Goal: Information Seeking & Learning: Learn about a topic

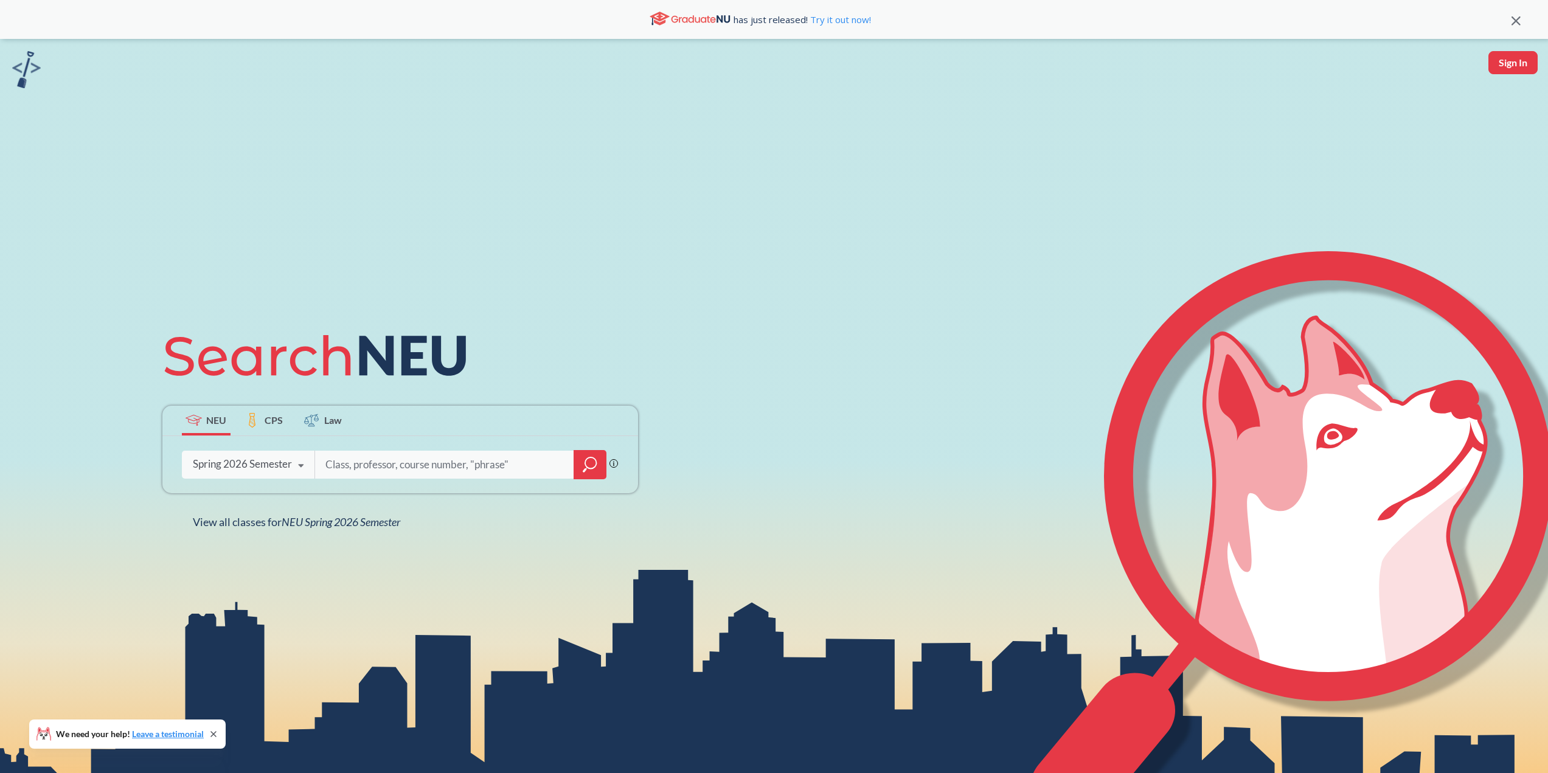
click at [281, 463] on div "Spring 2026 Semester" at bounding box center [242, 463] width 99 height 13
click at [409, 464] on input "search" at bounding box center [444, 465] width 241 height 26
click at [285, 466] on div "Spring 2026 Semester" at bounding box center [242, 463] width 99 height 13
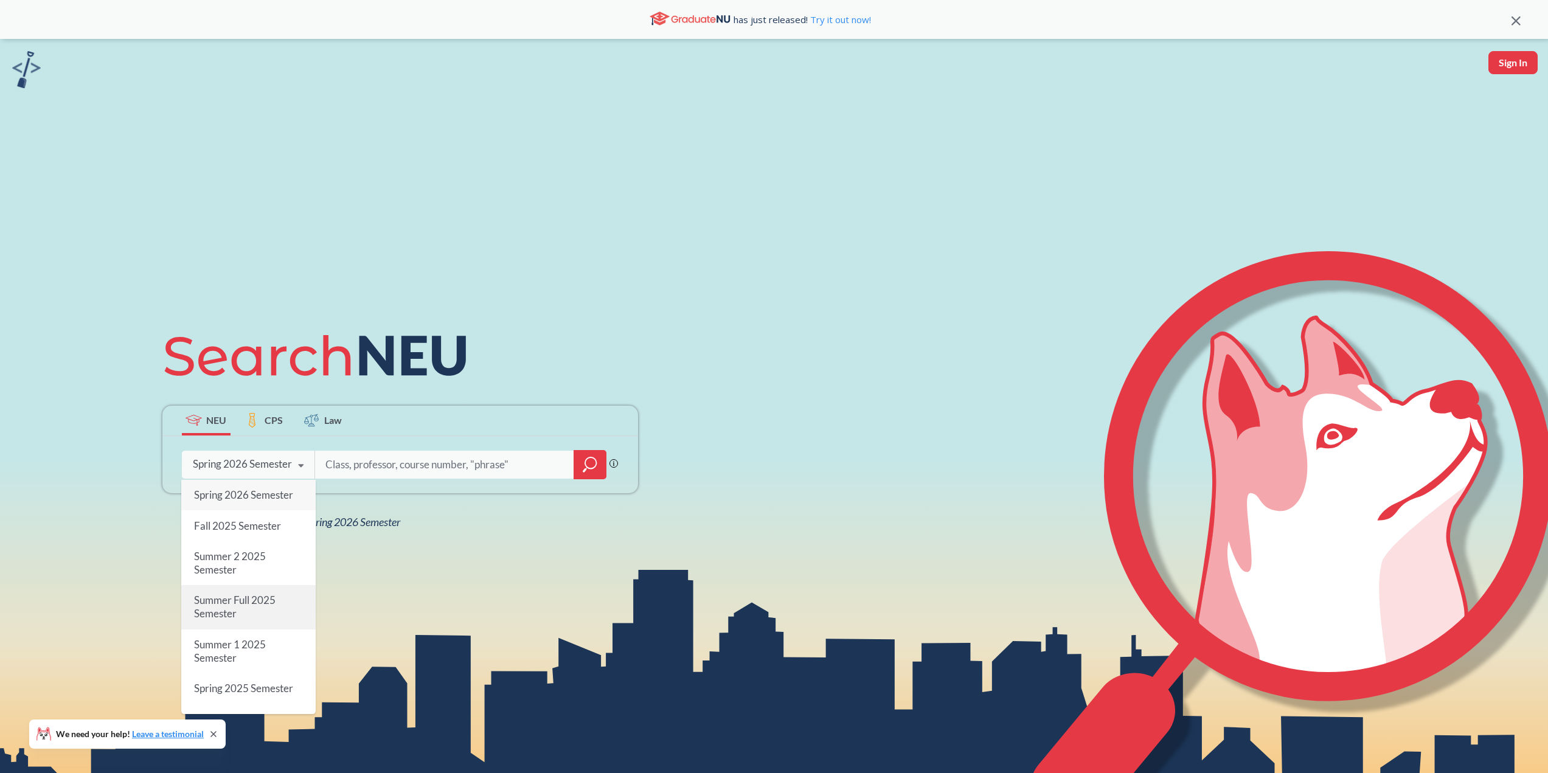
click at [254, 589] on div "Summer Full 2025 Semester" at bounding box center [248, 607] width 134 height 44
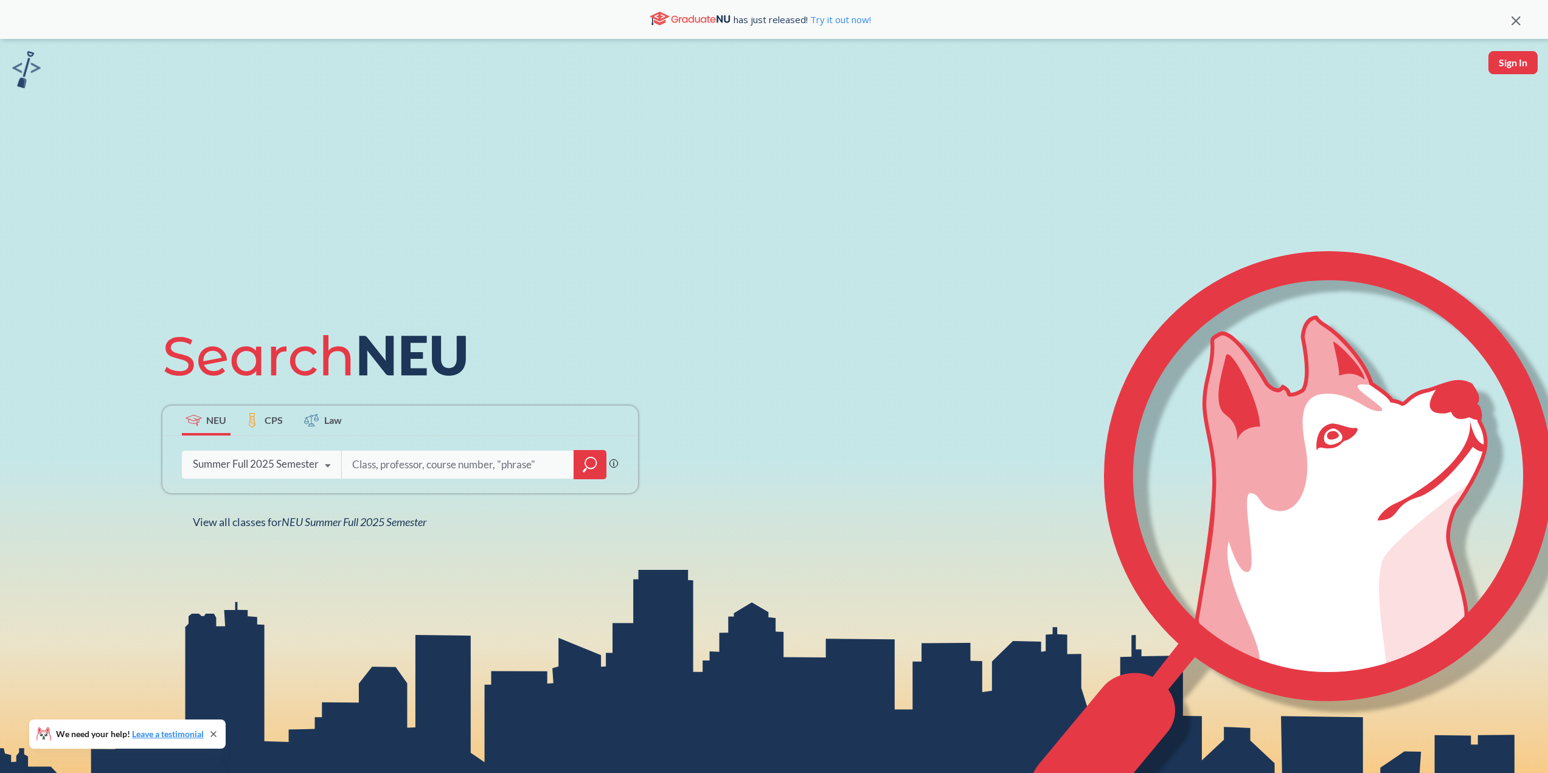
click at [291, 469] on div "Summer Full 2025 Semester" at bounding box center [256, 463] width 126 height 13
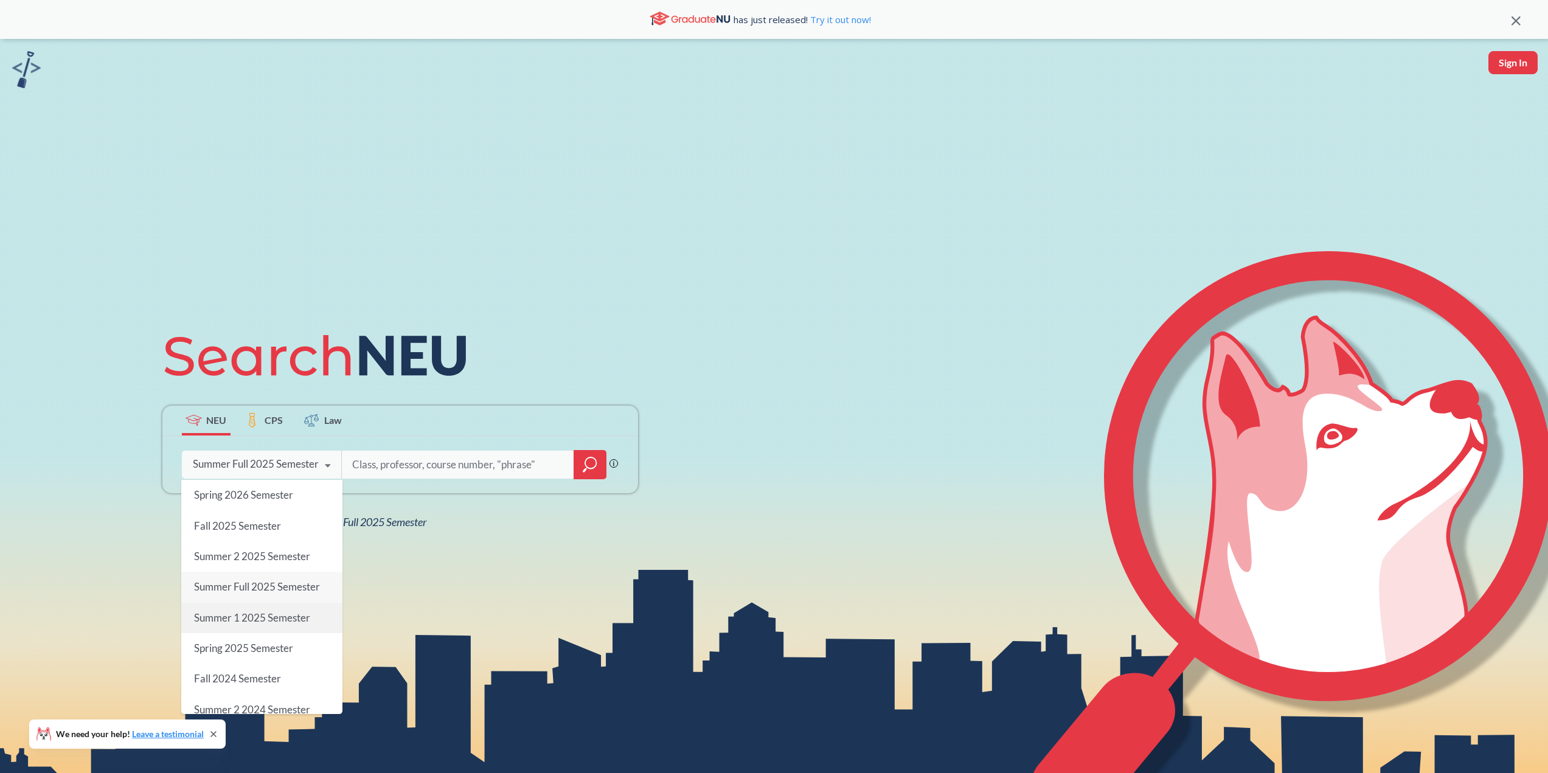
click at [263, 611] on span "Summer 1 2025 Semester" at bounding box center [251, 617] width 116 height 13
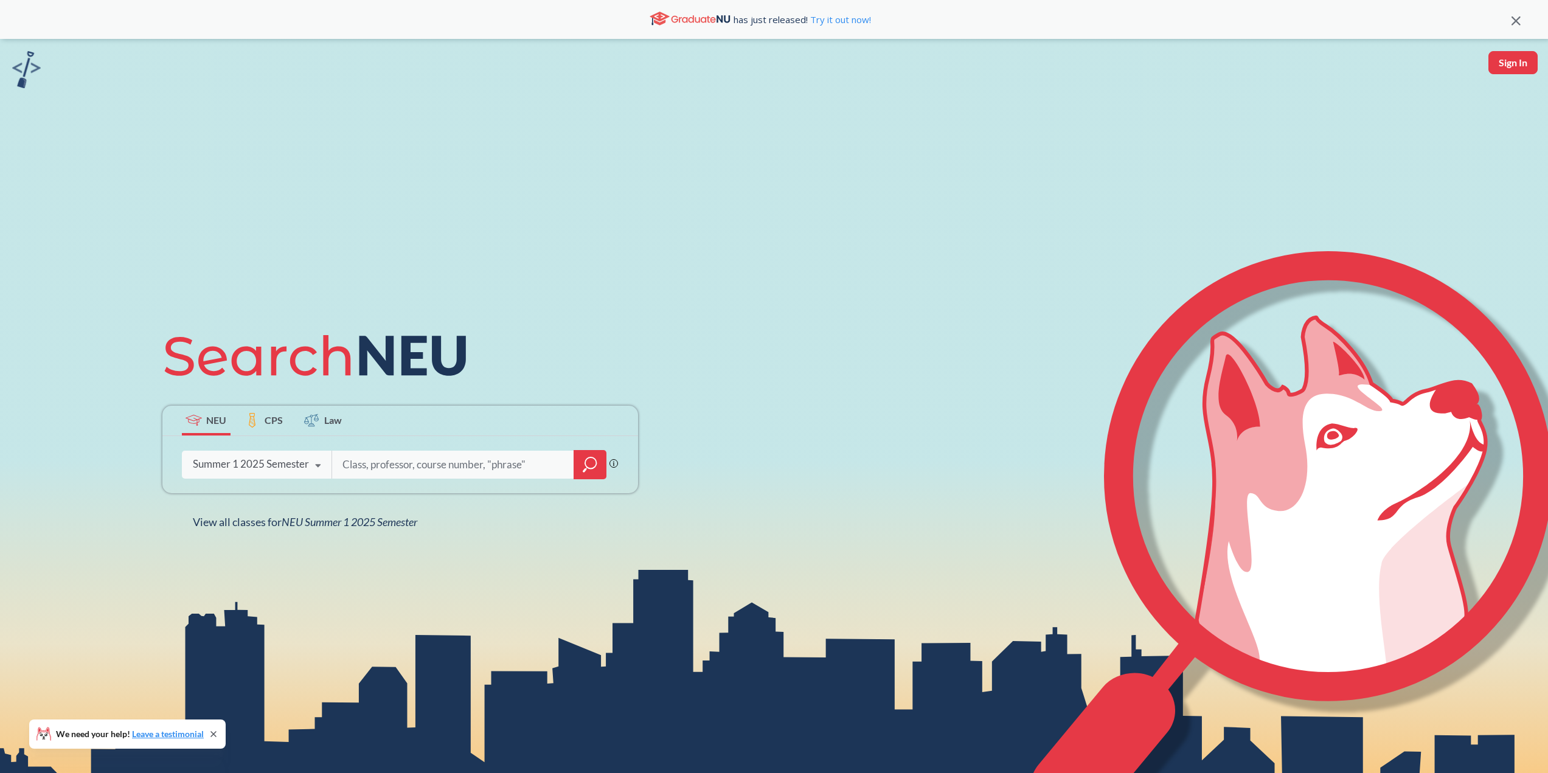
click at [409, 467] on input "search" at bounding box center [453, 465] width 224 height 26
type input "encp3000"
click at [583, 460] on icon "magnifying glass" at bounding box center [590, 464] width 15 height 17
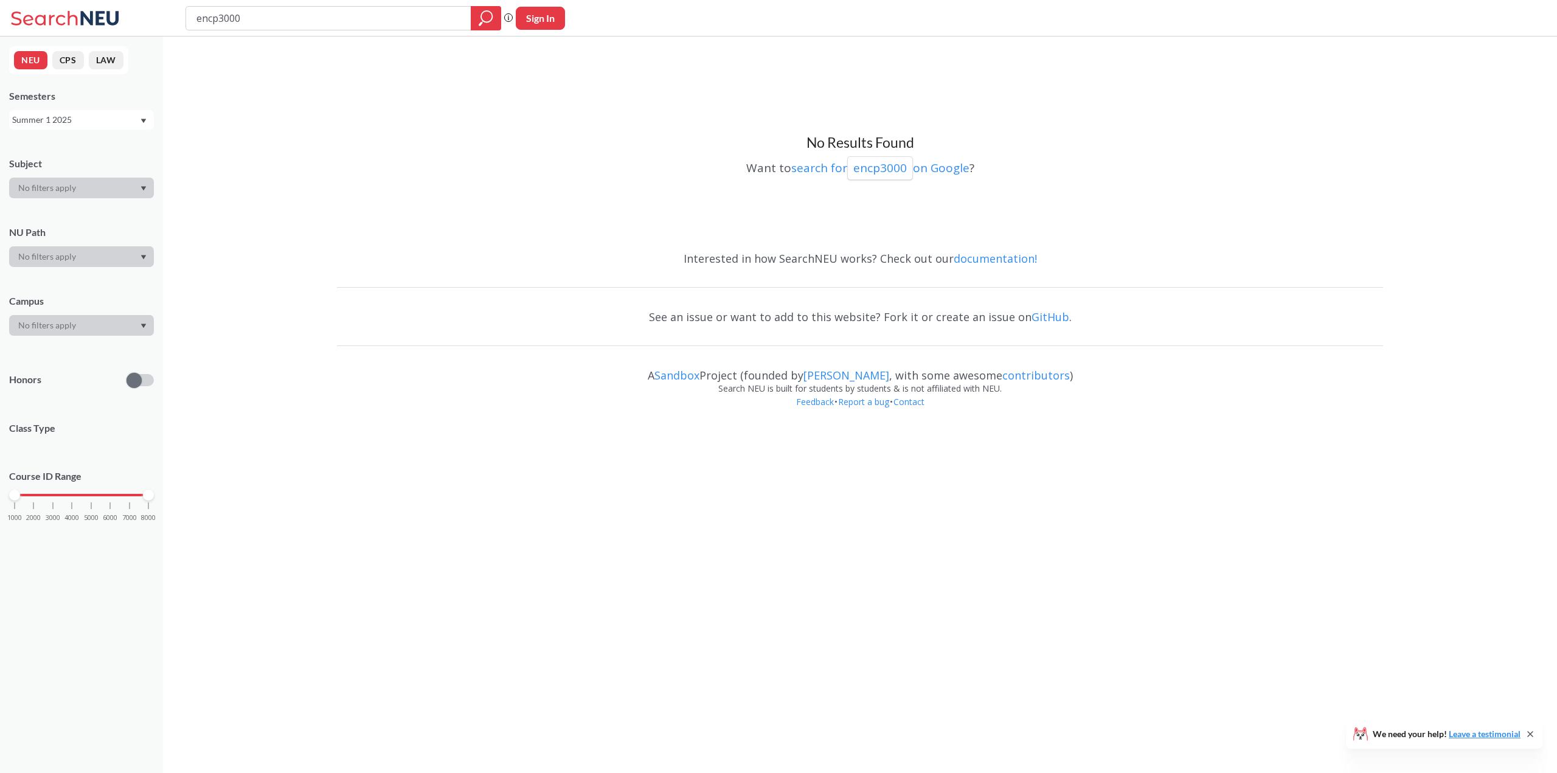
click at [85, 117] on div "Summer 1 2025" at bounding box center [75, 119] width 127 height 13
click at [75, 207] on span "Summer 2 2025" at bounding box center [47, 213] width 62 height 13
click at [92, 119] on div "Summer 2 2025" at bounding box center [75, 119] width 127 height 13
click at [63, 150] on span "Spring 2026" at bounding box center [40, 146] width 48 height 13
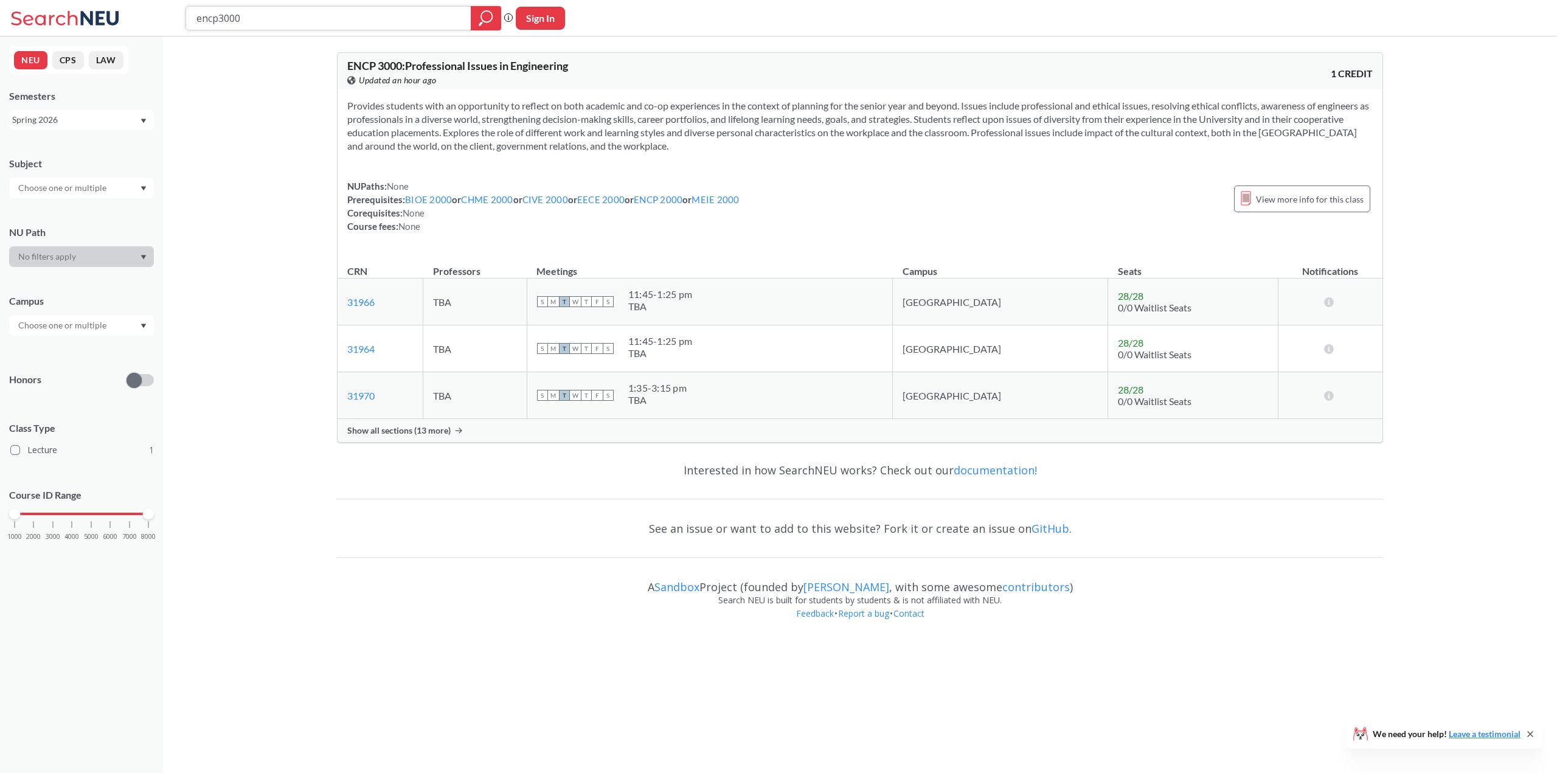
drag, startPoint x: 260, startPoint y: 22, endPoint x: 89, endPoint y: 10, distance: 170.7
click at [99, 15] on div "encp3000 Phrase search guarantees the exact search appears in the results. Ex. …" at bounding box center [778, 18] width 1557 height 36
type input "3410"
click at [93, 119] on div "Spring 2026" at bounding box center [75, 119] width 127 height 13
click at [71, 200] on div "Summer 2 2025" at bounding box center [81, 212] width 145 height 33
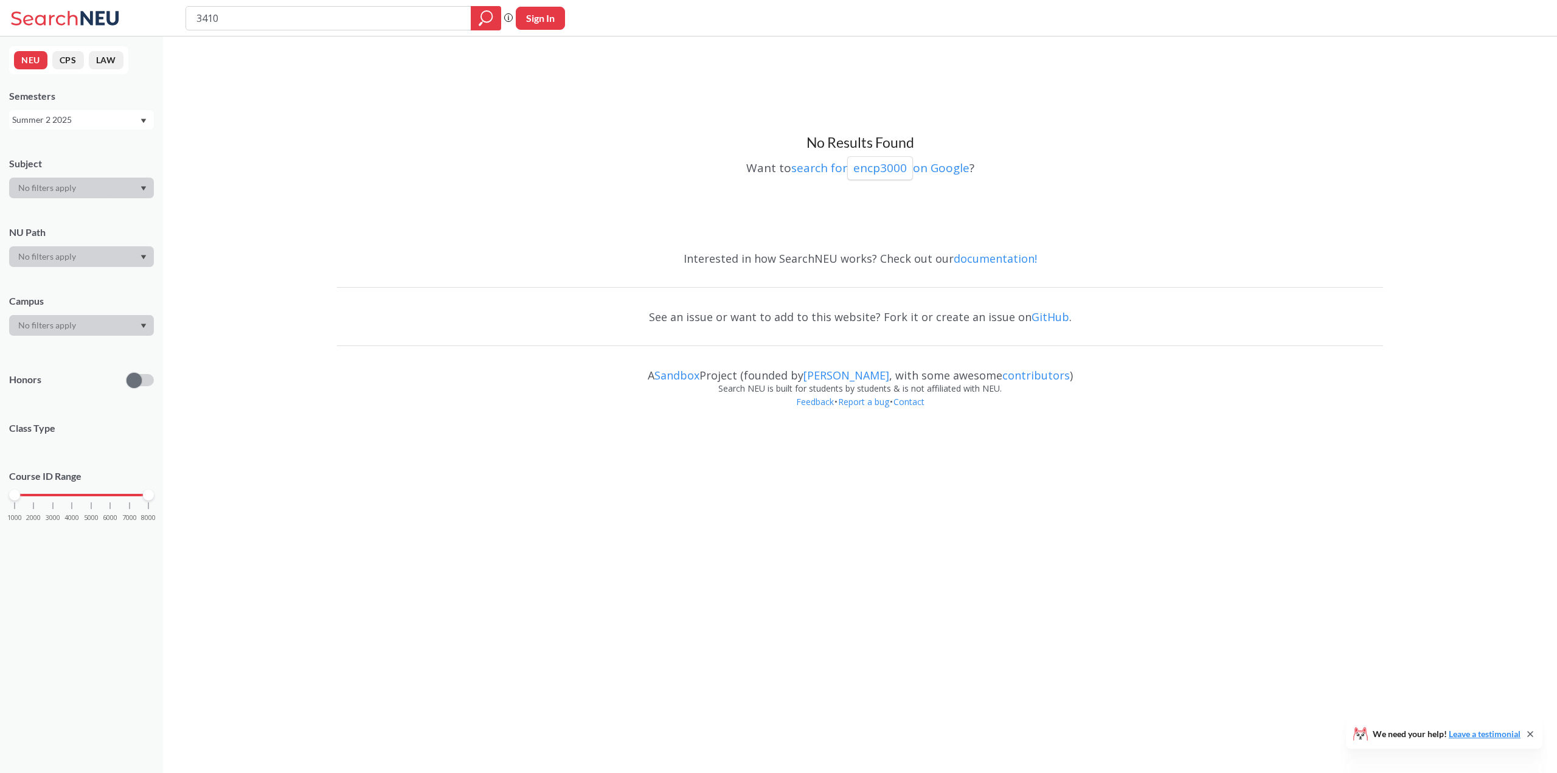
click at [100, 111] on div "Summer 2 2025" at bounding box center [81, 119] width 145 height 19
click at [70, 220] on span "Summer 1 2025" at bounding box center [47, 219] width 62 height 13
click at [251, 179] on div "No Results Found Want to search for encp3000 on Google ? Interested in how Sear…" at bounding box center [860, 231] width 1394 height 390
click at [487, 22] on icon "magnifying glass" at bounding box center [486, 16] width 11 height 11
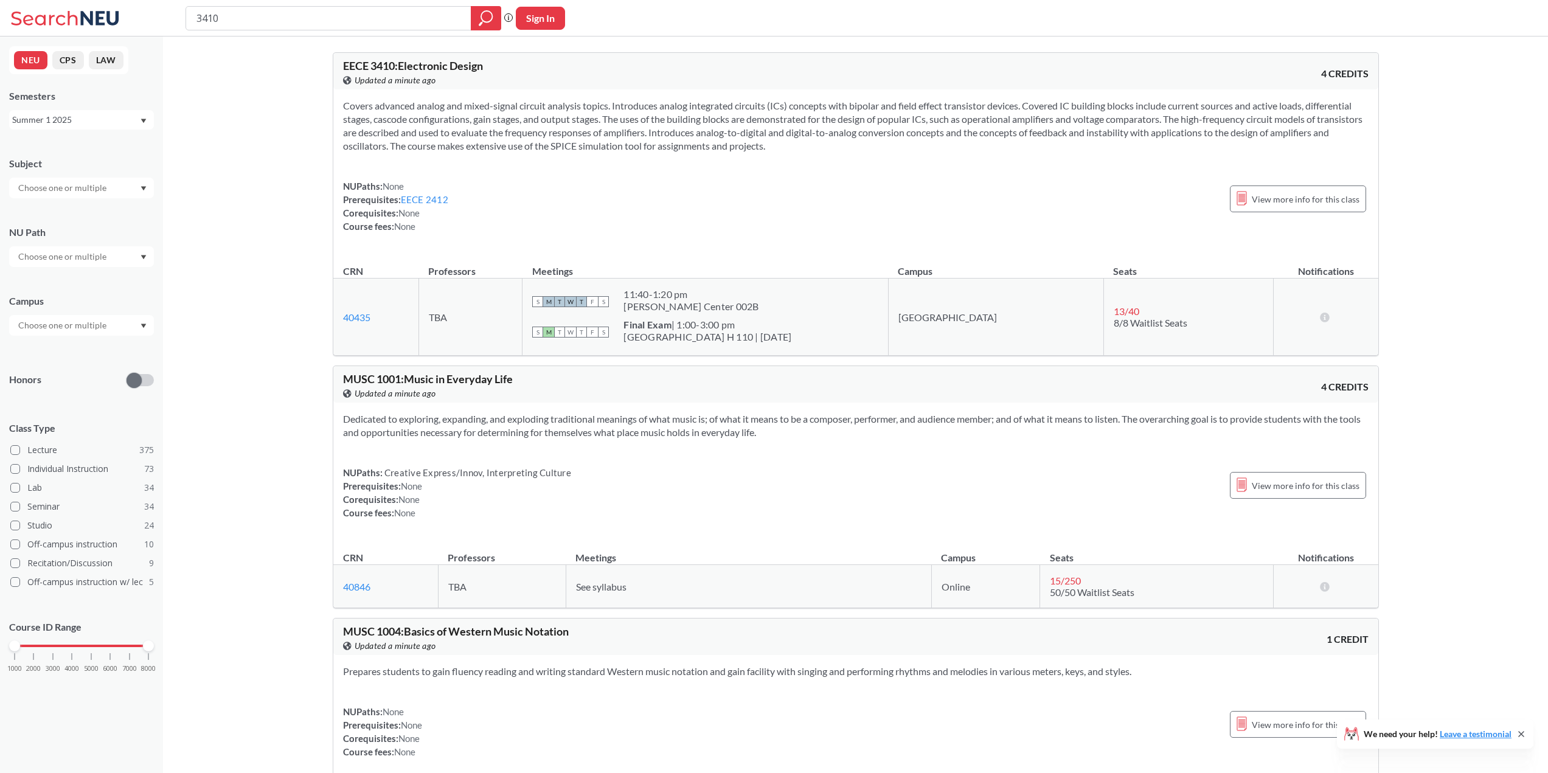
click at [106, 124] on div "Summer 1 2025" at bounding box center [75, 119] width 127 height 13
click at [80, 204] on div "Summer 1 2024" at bounding box center [84, 204] width 137 height 13
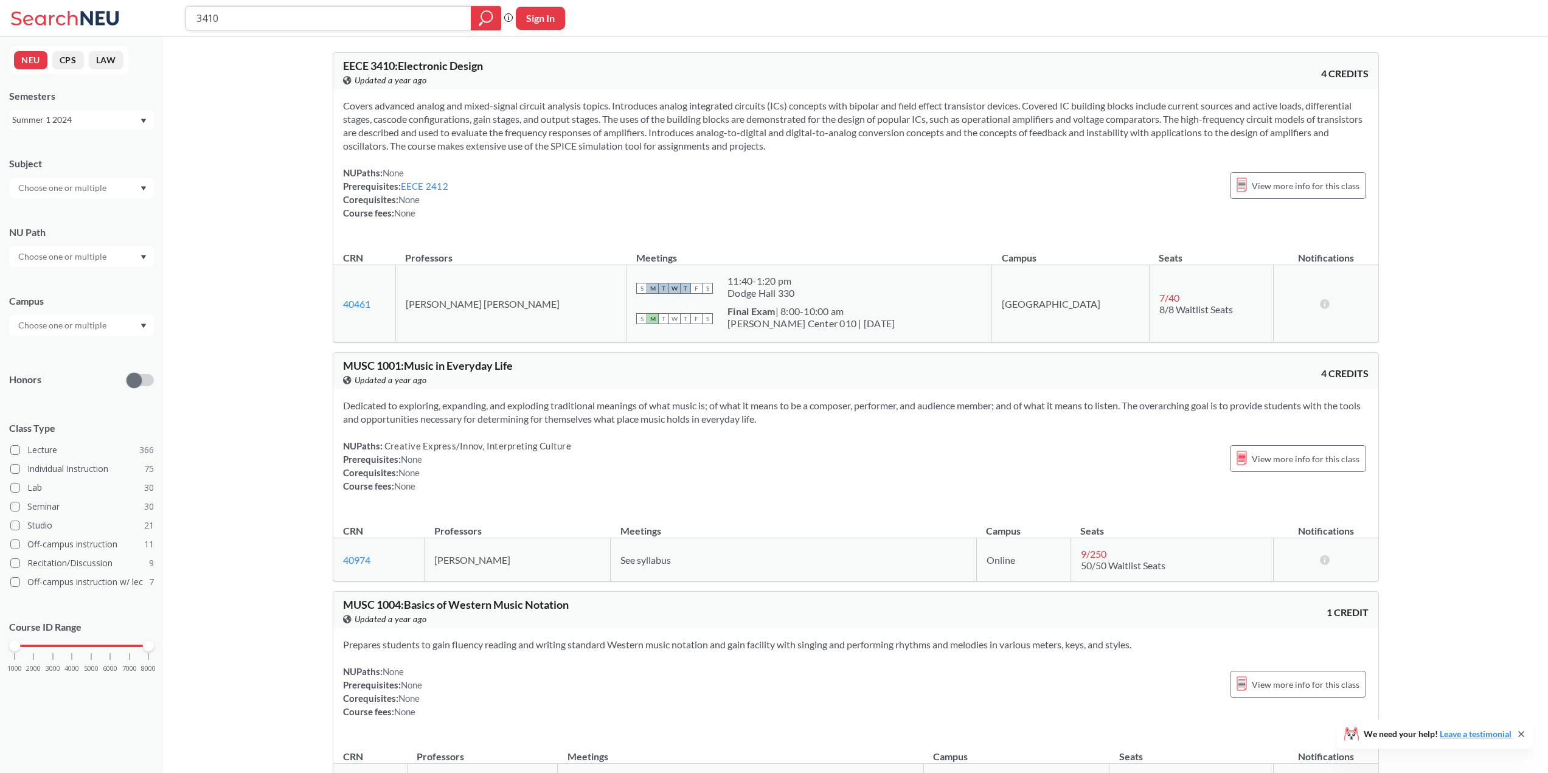
drag, startPoint x: 261, startPoint y: 24, endPoint x: 121, endPoint y: 16, distance: 140.1
click at [121, 16] on div "3410 Phrase search guarantees the exact search appears in the results. Ex. If y…" at bounding box center [774, 18] width 1548 height 36
type input "computer architecture"
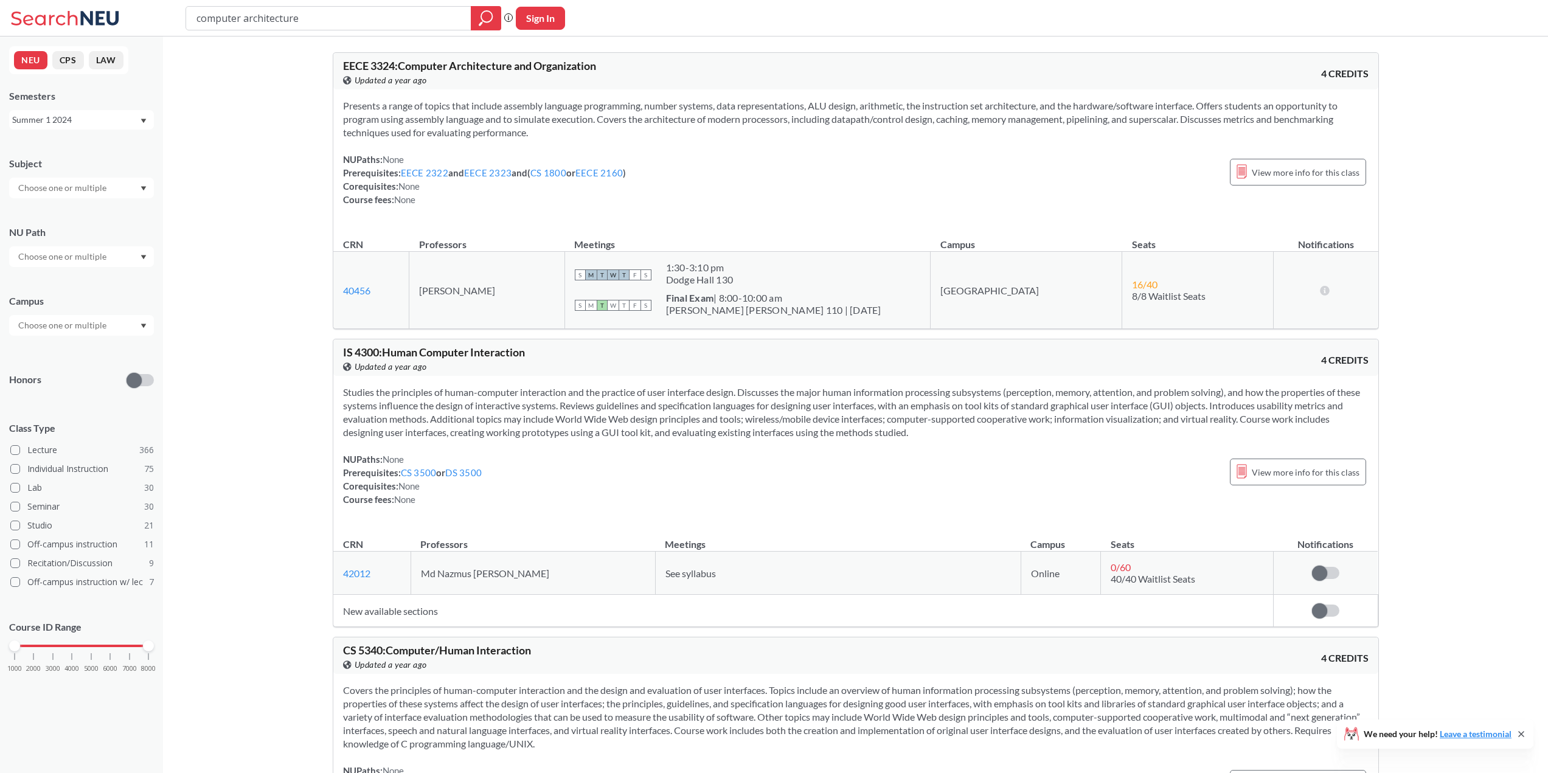
click at [83, 126] on div "Summer 1 2024" at bounding box center [75, 119] width 127 height 13
click at [63, 211] on div "Summer 1 2025" at bounding box center [81, 219] width 145 height 33
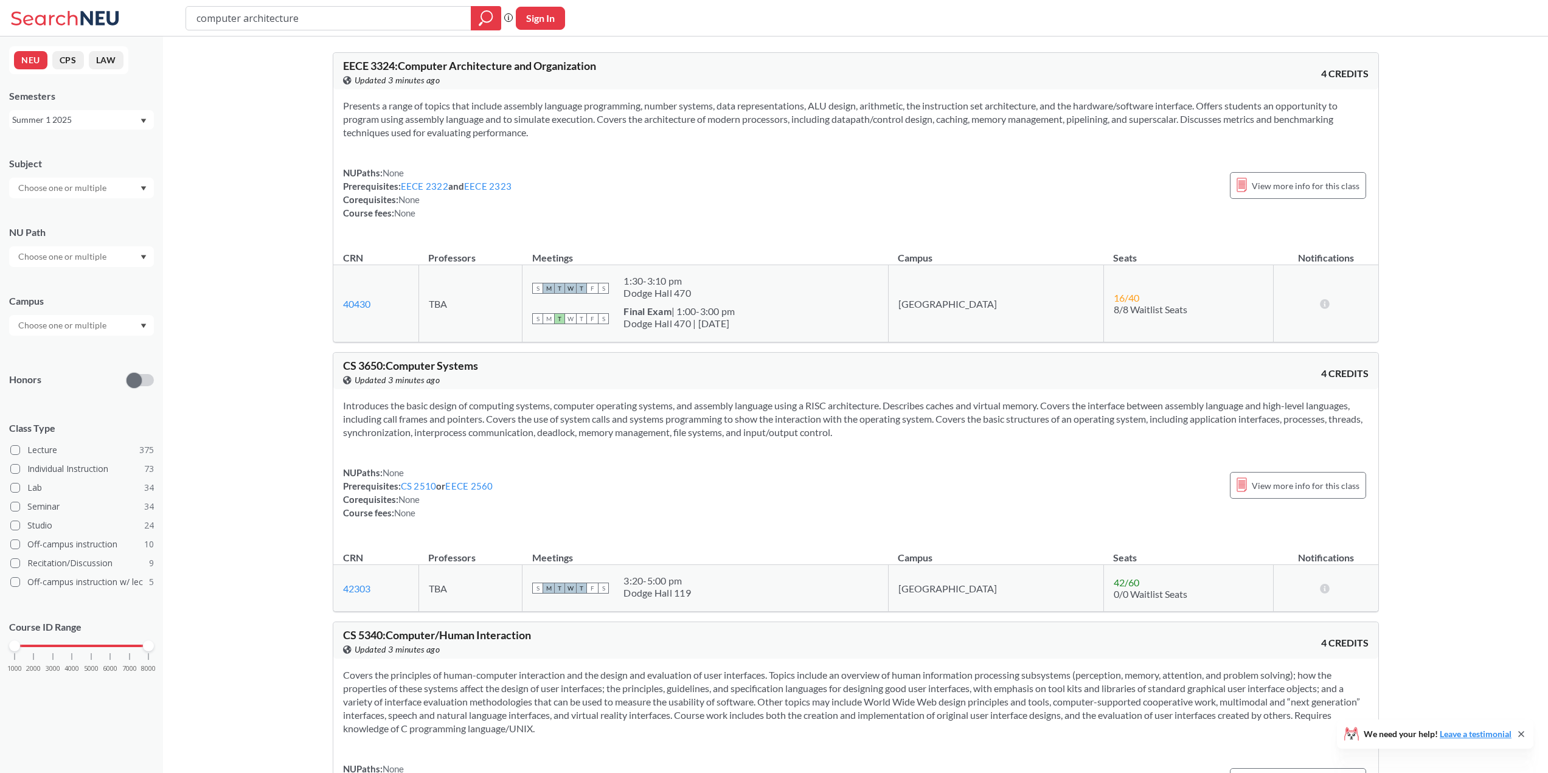
click at [127, 122] on div "Summer 1 2025" at bounding box center [75, 119] width 127 height 13
click at [81, 150] on div "Spring 2026" at bounding box center [84, 146] width 137 height 13
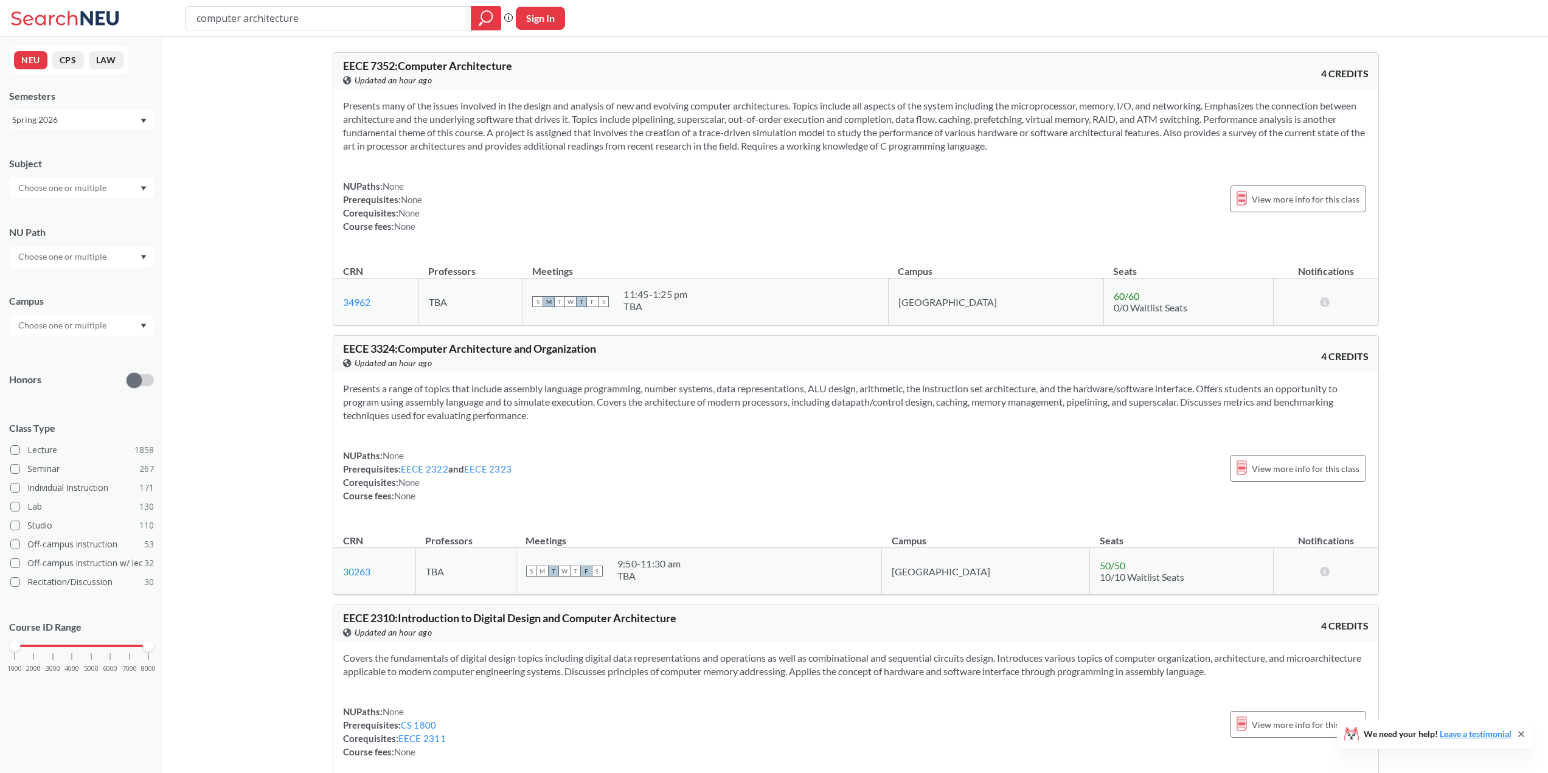
drag, startPoint x: 352, startPoint y: 23, endPoint x: 113, endPoint y: 25, distance: 239.0
click at [113, 25] on div "computer architecture Phrase search guarantees the exact search appears in the …" at bounding box center [774, 18] width 1548 height 36
click at [123, 189] on div at bounding box center [81, 188] width 145 height 21
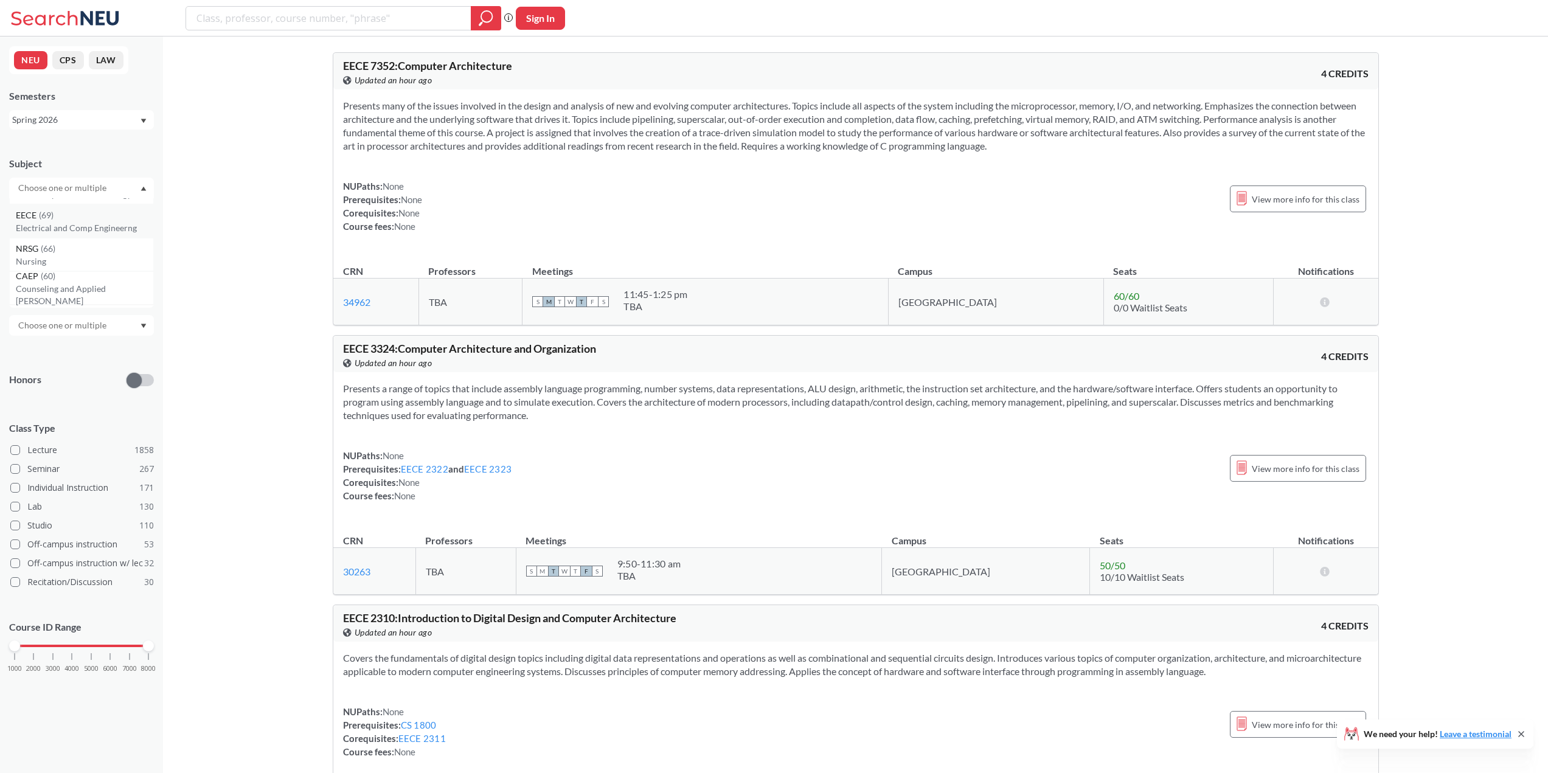
click at [92, 228] on p "Electrical and Comp Engineerng" at bounding box center [84, 228] width 137 height 12
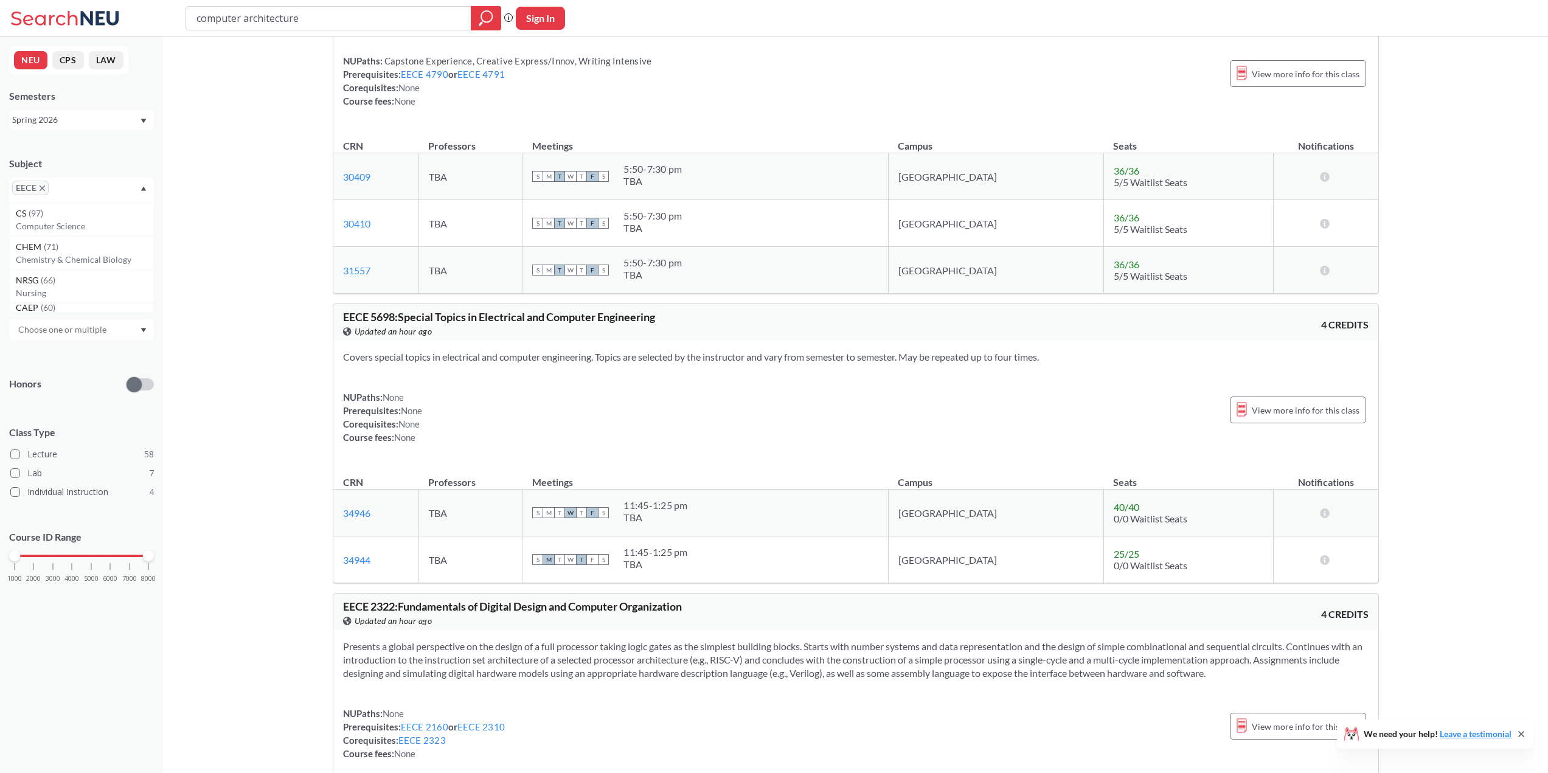
scroll to position [2433, 0]
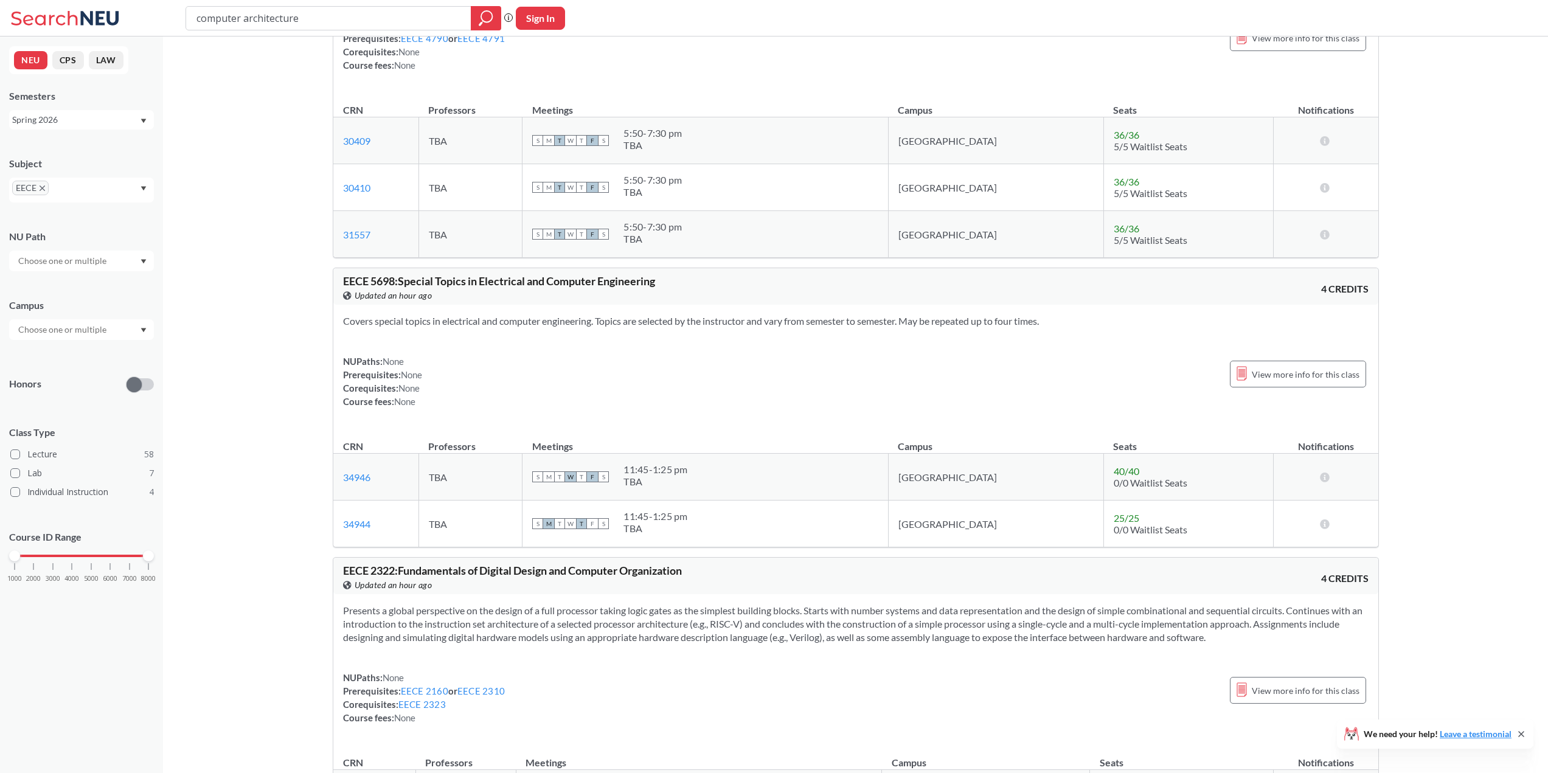
drag, startPoint x: 328, startPoint y: 26, endPoint x: 95, endPoint y: 48, distance: 233.3
click at [109, 33] on div "computer architecture Phrase search guarantees the exact search appears in the …" at bounding box center [774, 18] width 1548 height 36
type input "4604"
click at [480, 15] on icon "magnifying glass" at bounding box center [486, 18] width 15 height 17
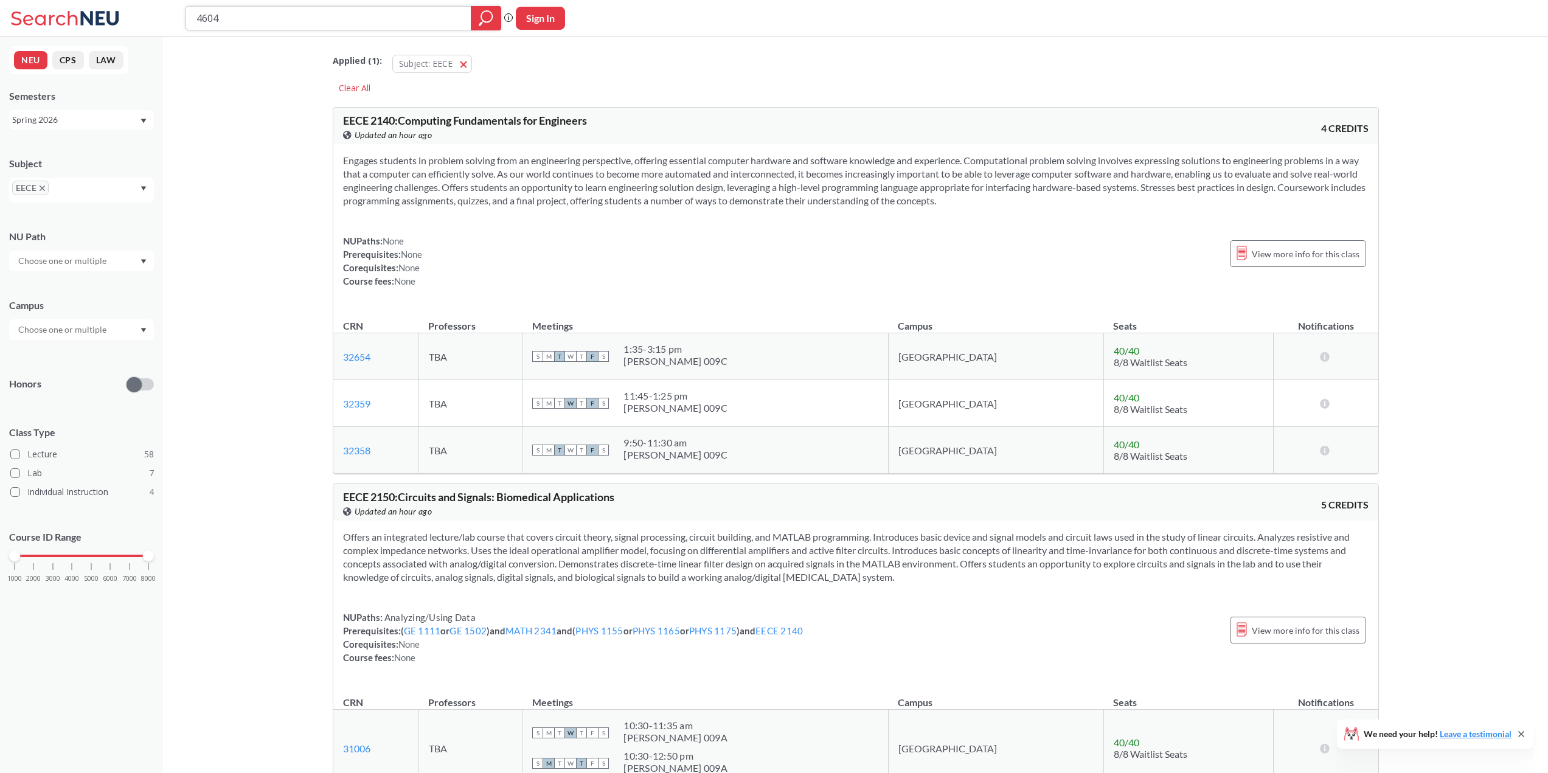
drag, startPoint x: 421, startPoint y: 21, endPoint x: 151, endPoint y: 19, distance: 270.0
click at [152, 15] on div "4604 Phrase search guarantees the exact search appears in the results. Ex. If y…" at bounding box center [774, 18] width 1548 height 36
click at [483, 19] on icon "magnifying glass" at bounding box center [486, 18] width 15 height 17
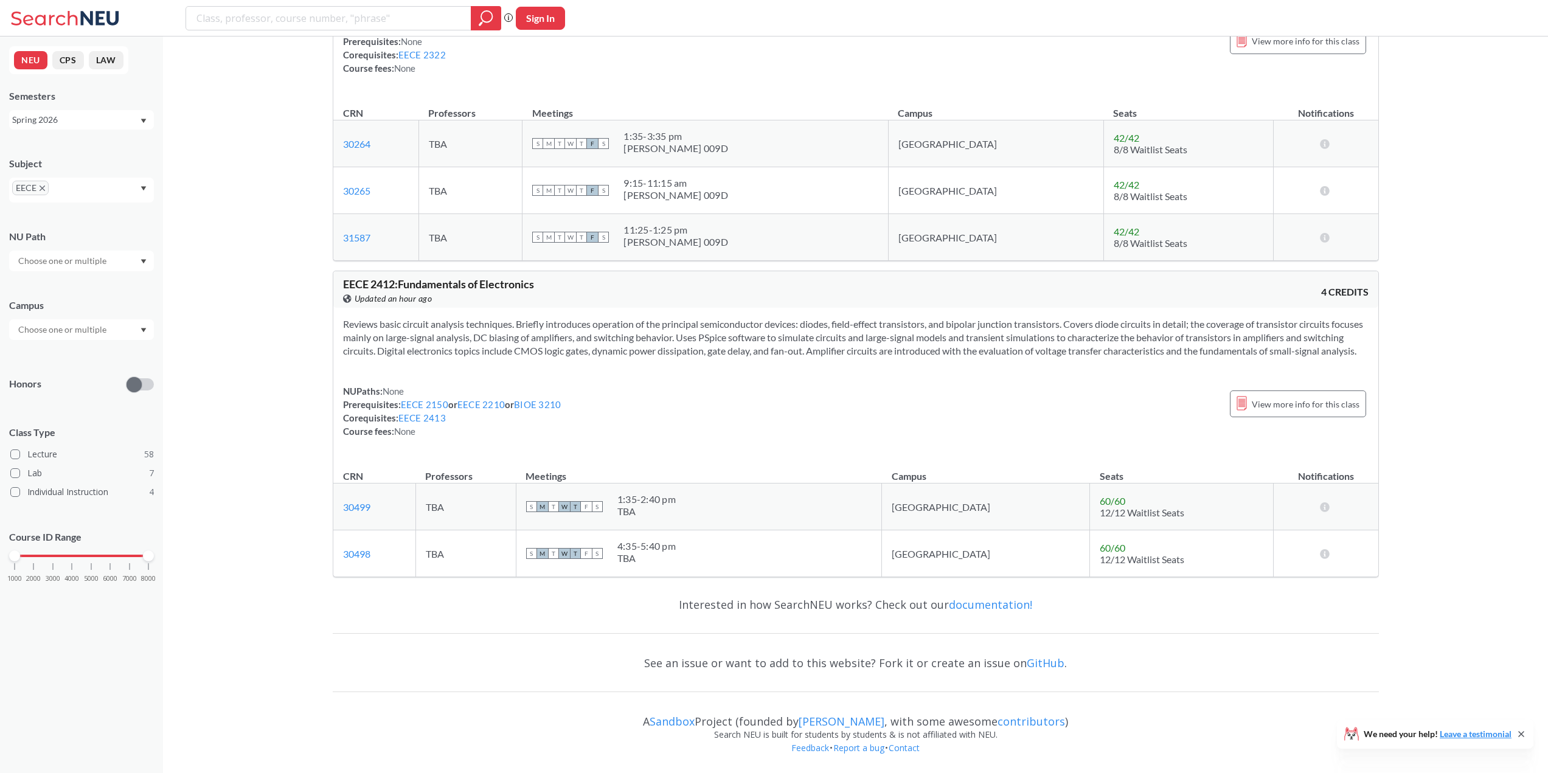
scroll to position [3126, 0]
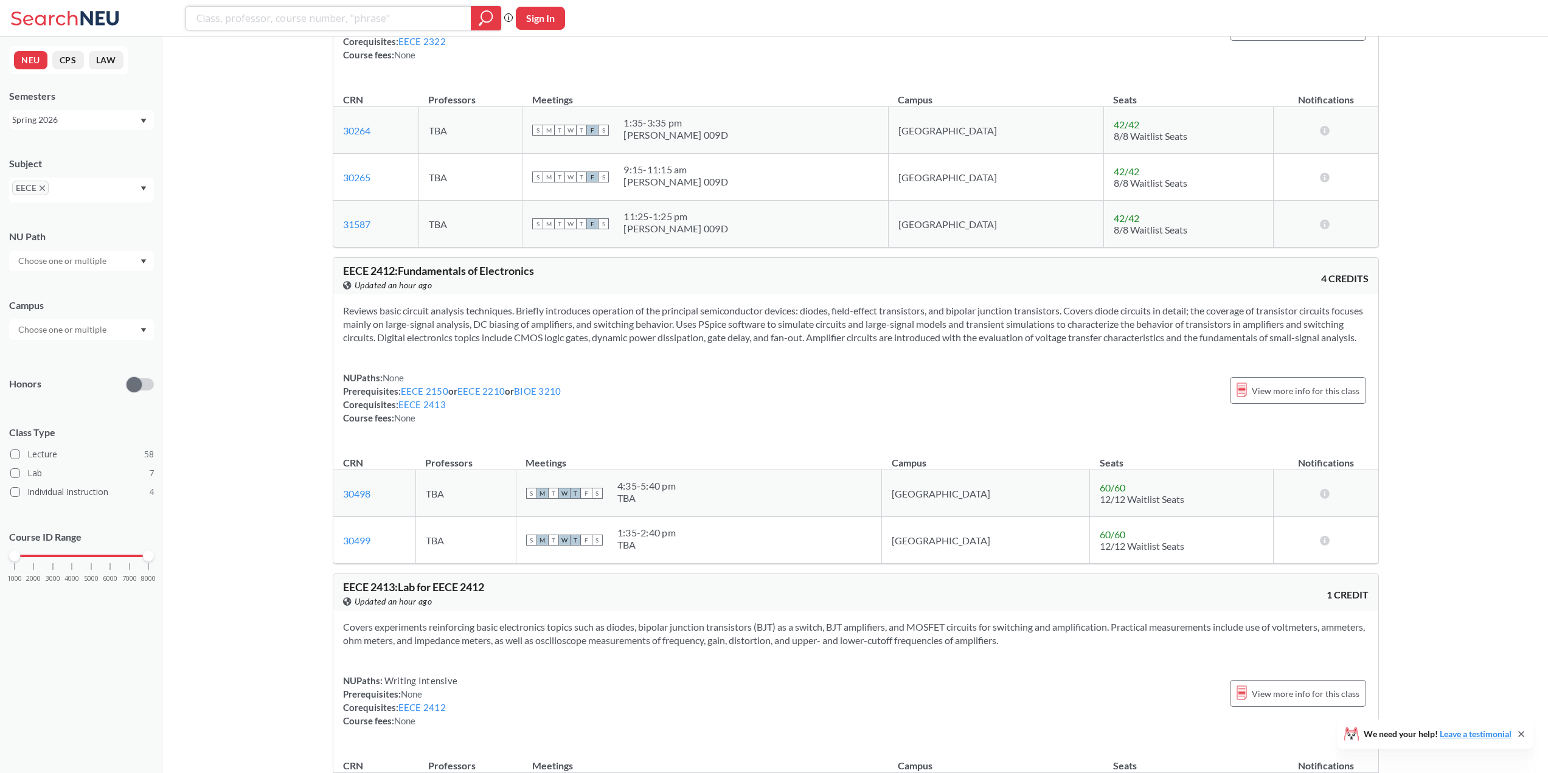
click at [250, 24] on input "search" at bounding box center [328, 18] width 267 height 21
type input "5684"
click at [491, 11] on icon "magnifying glass" at bounding box center [486, 18] width 15 height 17
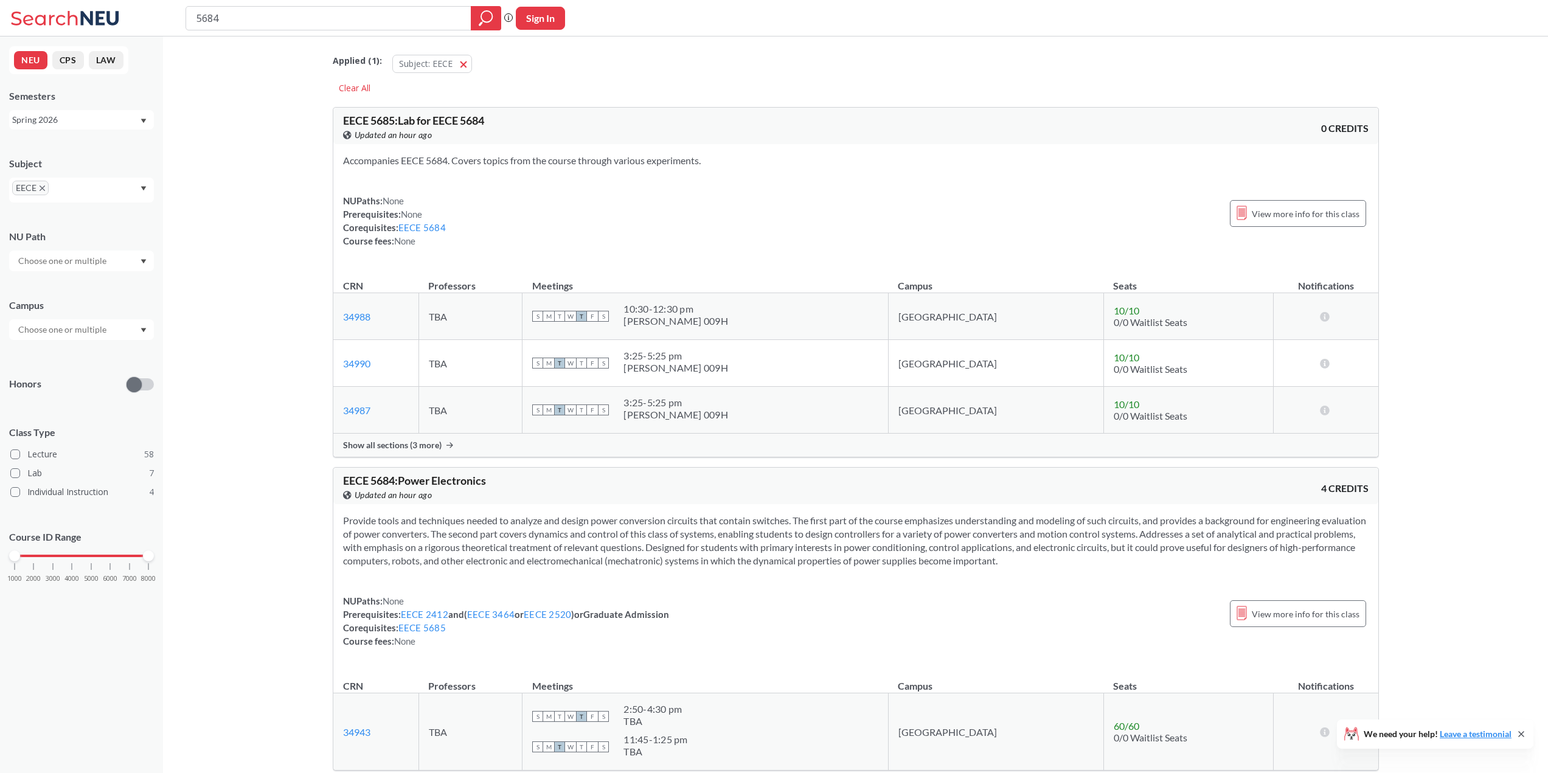
click at [140, 121] on div "Spring 2026" at bounding box center [81, 119] width 145 height 19
click at [80, 176] on div "Fall 2025" at bounding box center [84, 179] width 137 height 13
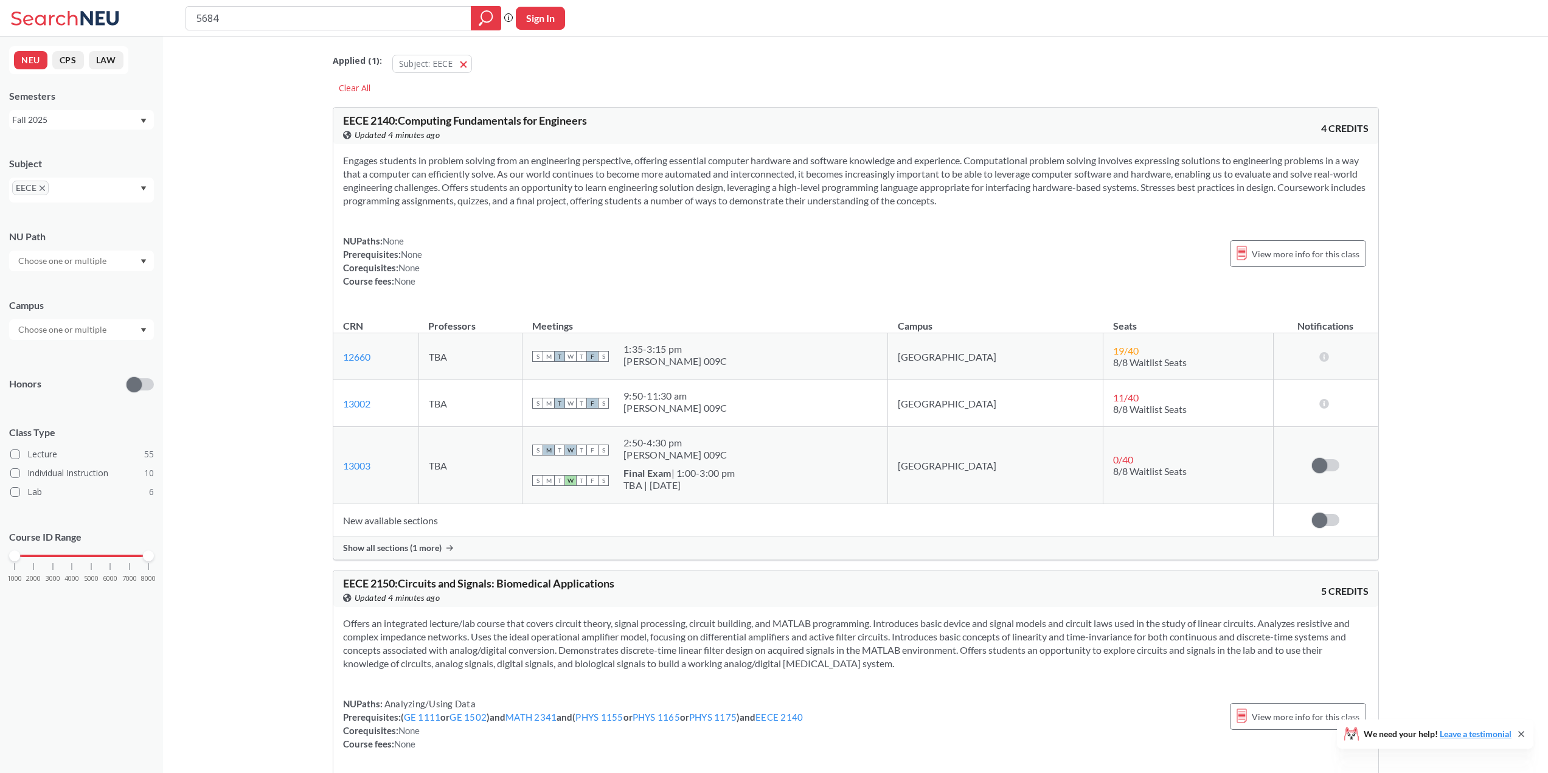
click at [113, 104] on div "Semesters Fall 2025" at bounding box center [81, 109] width 145 height 40
click at [108, 118] on div "Fall 2025" at bounding box center [75, 119] width 127 height 13
click at [69, 181] on div "Spring 2025" at bounding box center [81, 191] width 145 height 33
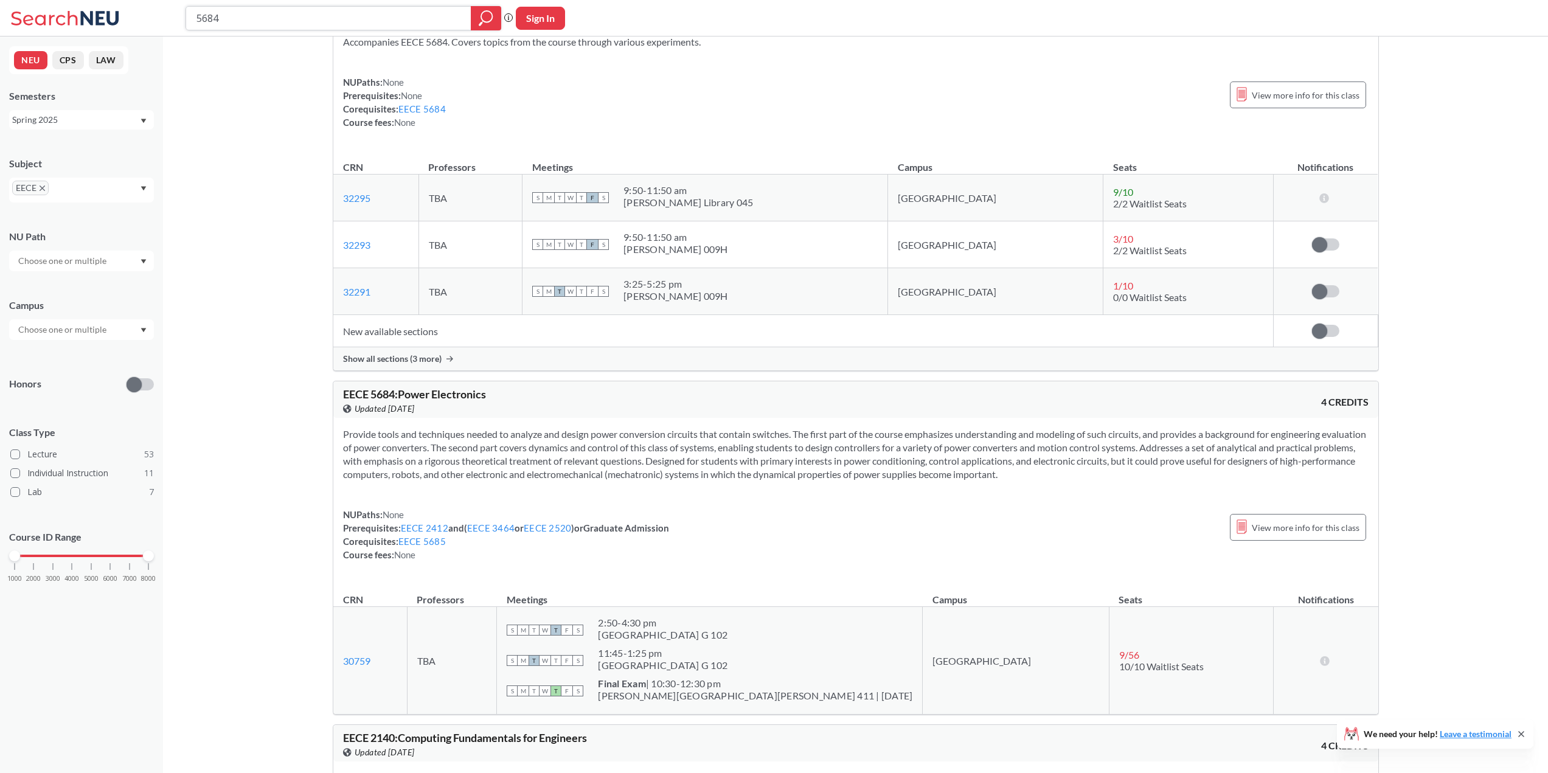
scroll to position [122, 0]
